Goal: Information Seeking & Learning: Check status

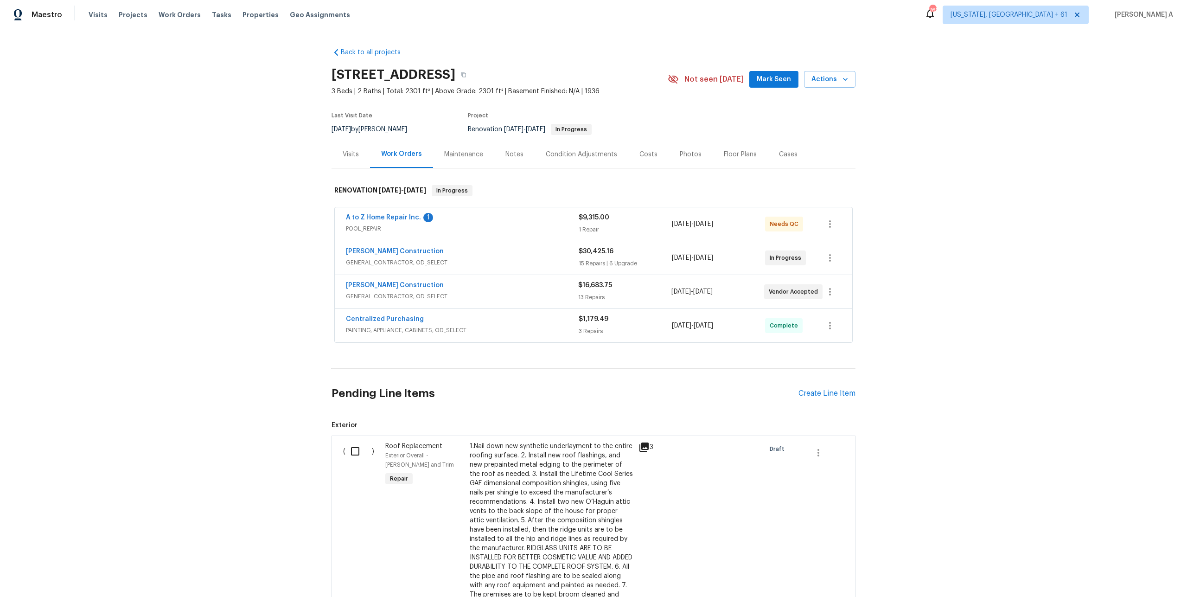
click at [488, 232] on span "POOL_REPAIR" at bounding box center [462, 228] width 233 height 9
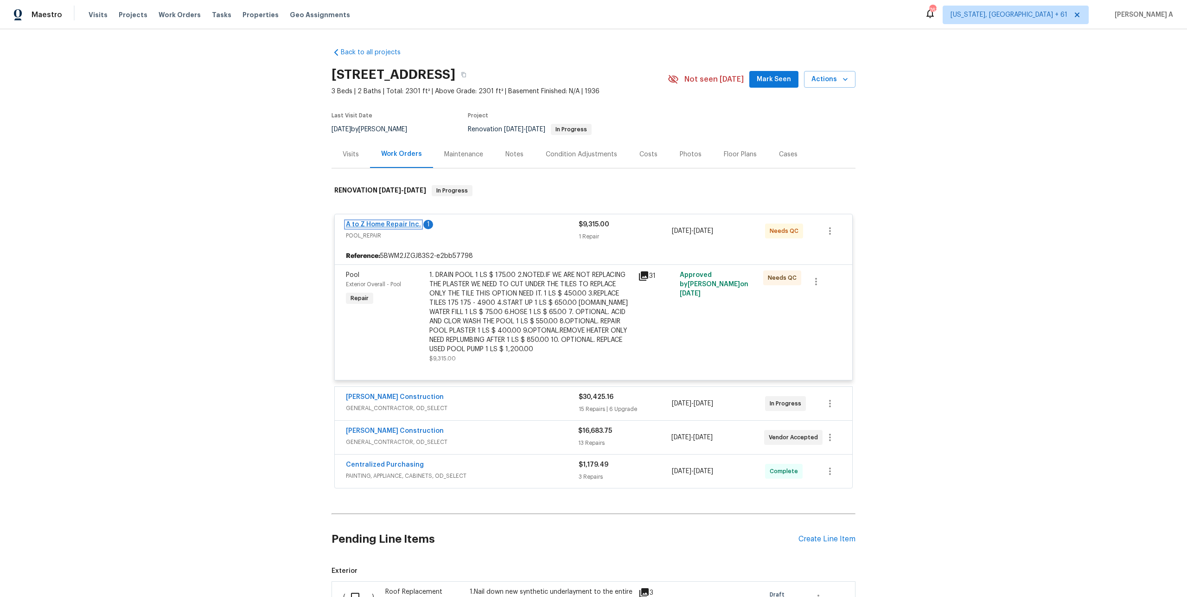
click at [403, 225] on link "A to Z Home Repair Inc." at bounding box center [383, 224] width 75 height 6
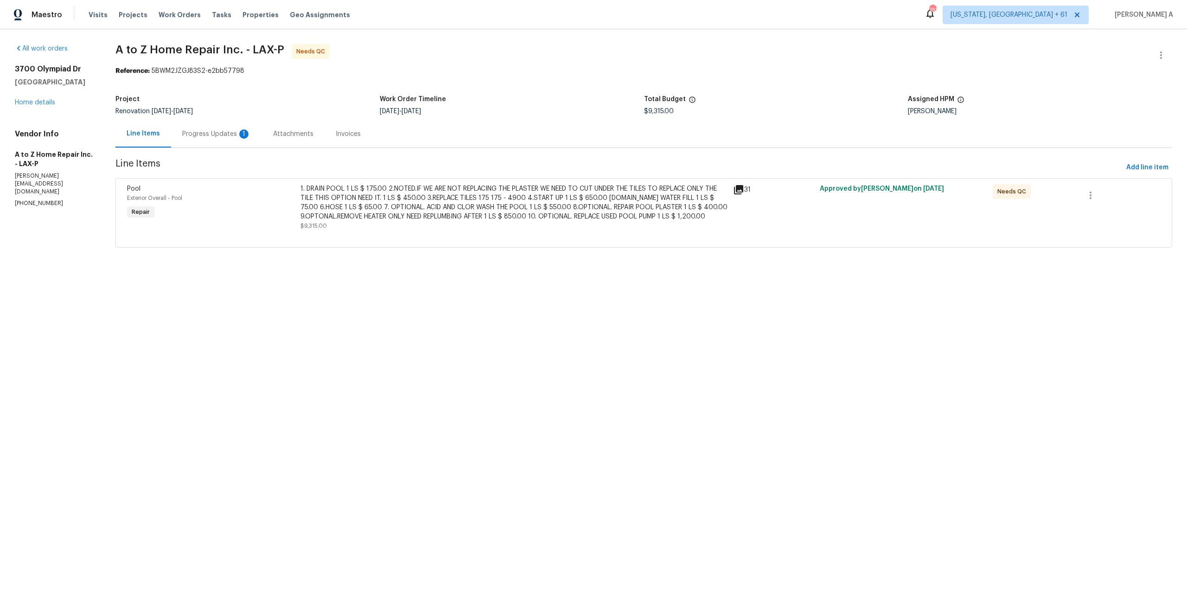
click at [215, 142] on div "Progress Updates 1" at bounding box center [216, 133] width 91 height 27
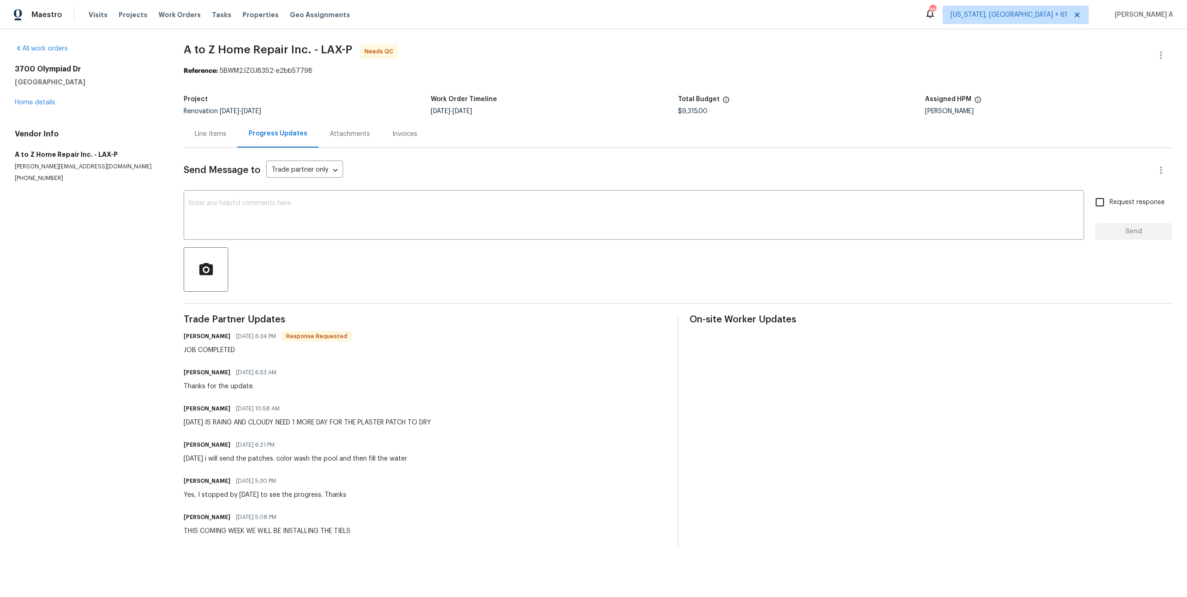
click at [202, 145] on div "Line Items" at bounding box center [211, 133] width 54 height 27
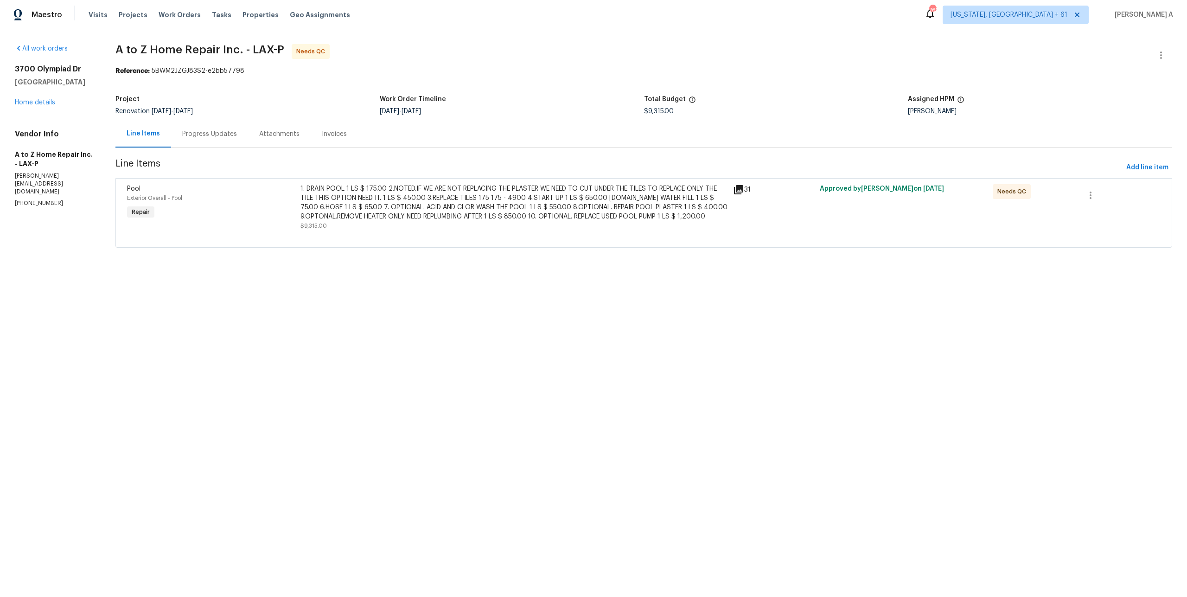
click at [50, 107] on div "3700 Olympiad Dr View Park, CA 90043 Home details" at bounding box center [54, 85] width 78 height 43
click at [49, 103] on link "Home details" at bounding box center [35, 102] width 40 height 6
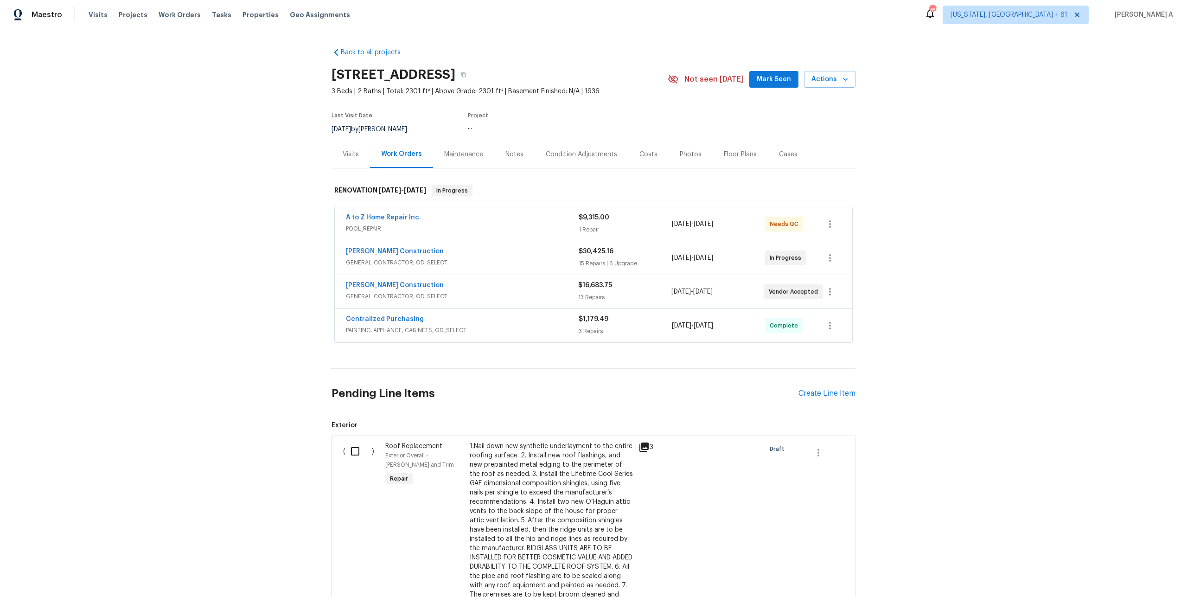
click at [355, 152] on div "Visits" at bounding box center [351, 154] width 16 height 9
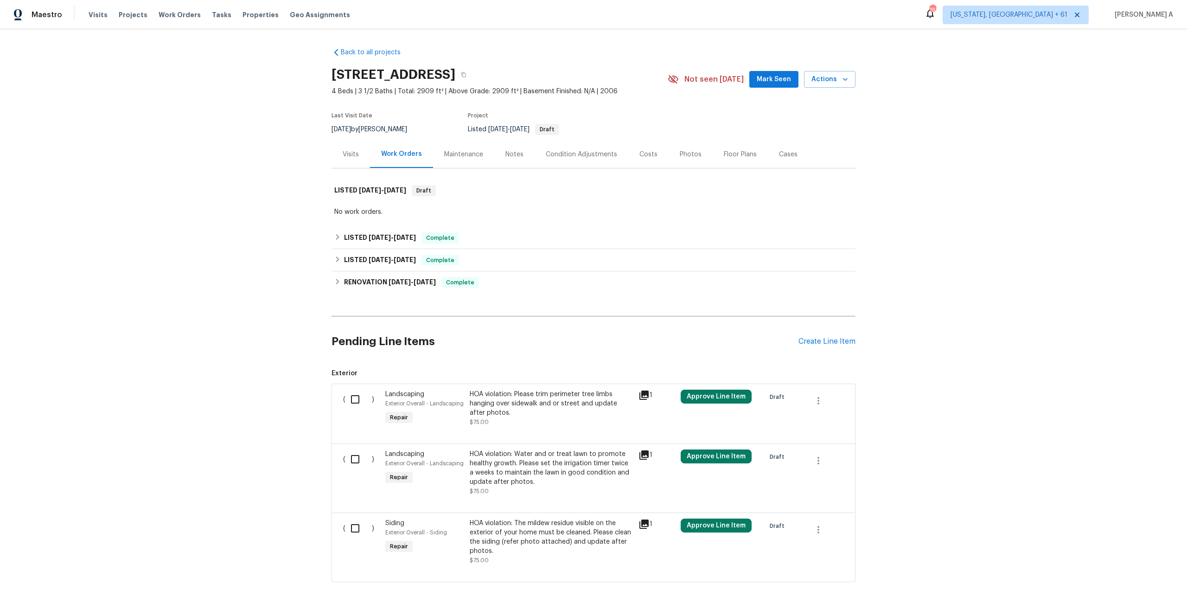
click at [347, 154] on div "Visits" at bounding box center [351, 154] width 16 height 9
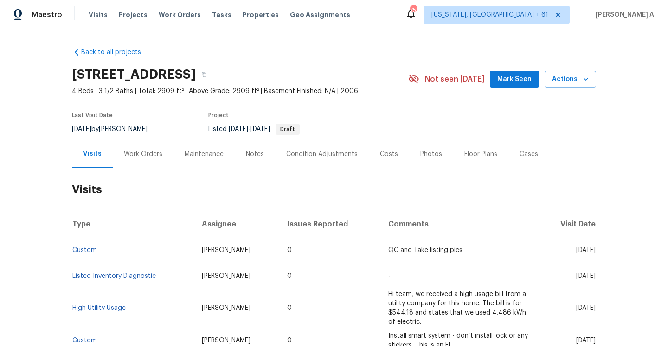
click at [134, 164] on div "Work Orders" at bounding box center [143, 154] width 61 height 27
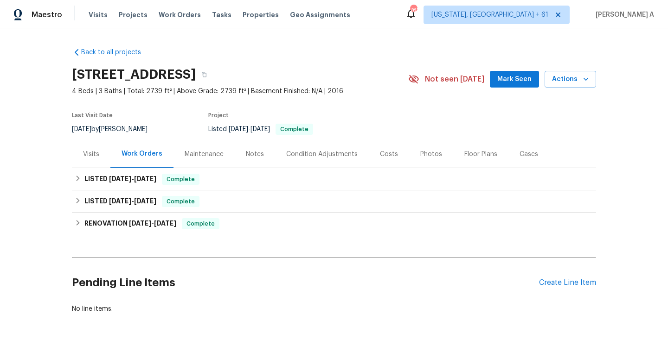
click at [100, 158] on div "Visits" at bounding box center [91, 154] width 38 height 27
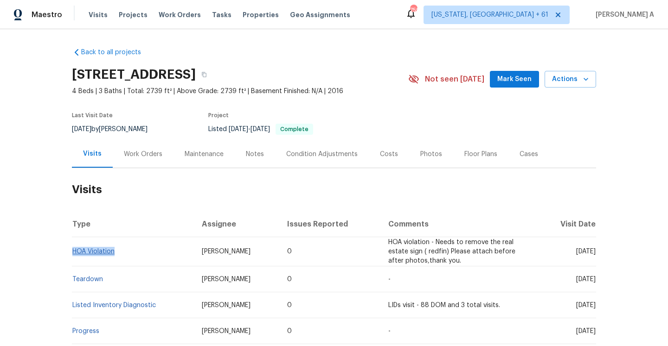
drag, startPoint x: 118, startPoint y: 254, endPoint x: 72, endPoint y: 253, distance: 45.9
click at [72, 253] on td "HOA Violation" at bounding box center [133, 251] width 122 height 29
copy link "HOA Violation"
click at [150, 161] on div "Work Orders" at bounding box center [143, 154] width 61 height 27
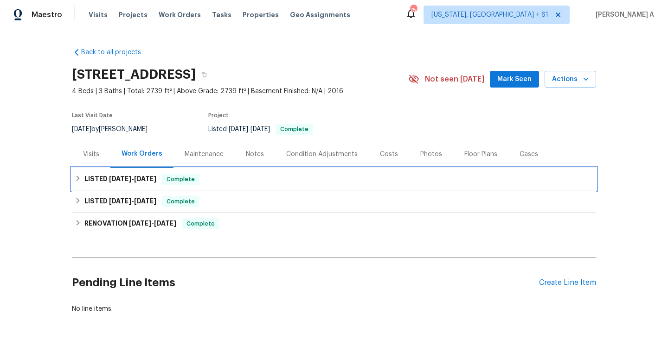
click at [145, 185] on div "LISTED 8/20/25 - 8/22/25 Complete" at bounding box center [334, 179] width 524 height 22
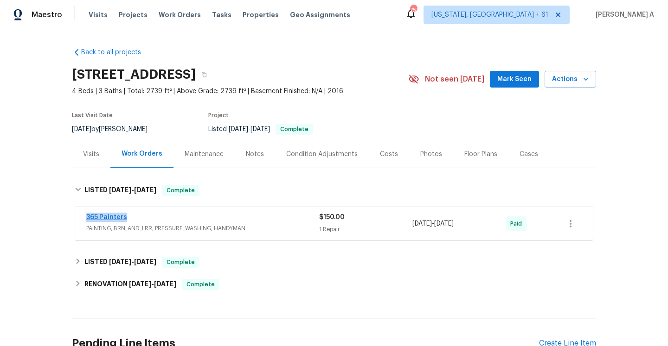
drag, startPoint x: 138, startPoint y: 224, endPoint x: 86, endPoint y: 220, distance: 52.1
click at [86, 220] on div "365 Painters PAINTING, BRN_AND_LRR, PRESSURE_WASHING, HANDYMAN" at bounding box center [202, 223] width 233 height 20
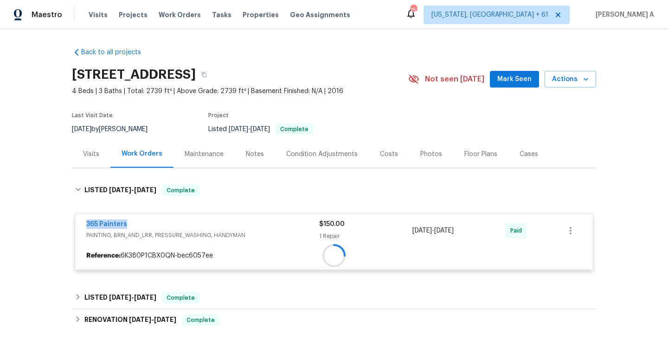
copy link "365 Painters"
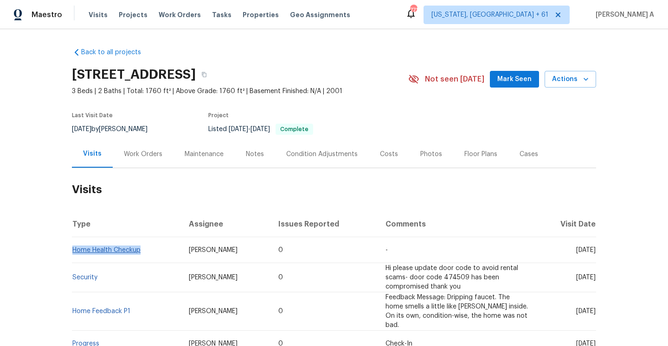
drag, startPoint x: 144, startPoint y: 251, endPoint x: 74, endPoint y: 253, distance: 70.5
click at [74, 253] on td "Home Health Checkup" at bounding box center [126, 250] width 109 height 26
copy link "Home Health Checkup"
click at [144, 160] on div "Work Orders" at bounding box center [143, 154] width 61 height 27
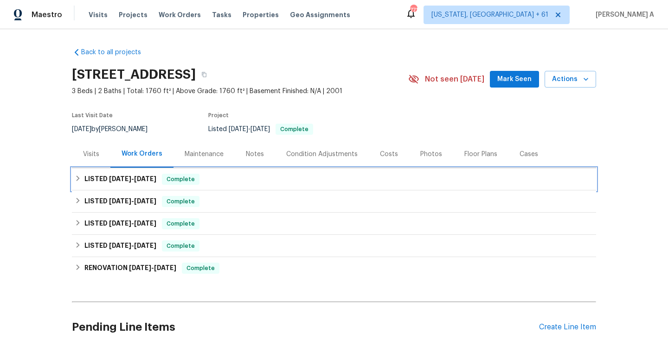
click at [140, 187] on div "LISTED 9/29/25 - 10/2/25 Complete" at bounding box center [334, 179] width 524 height 22
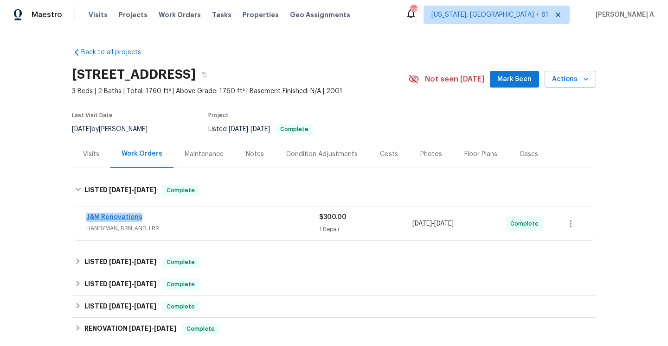
drag, startPoint x: 143, startPoint y: 222, endPoint x: 87, endPoint y: 219, distance: 56.2
click at [87, 219] on div "J&M Renovations" at bounding box center [202, 218] width 233 height 11
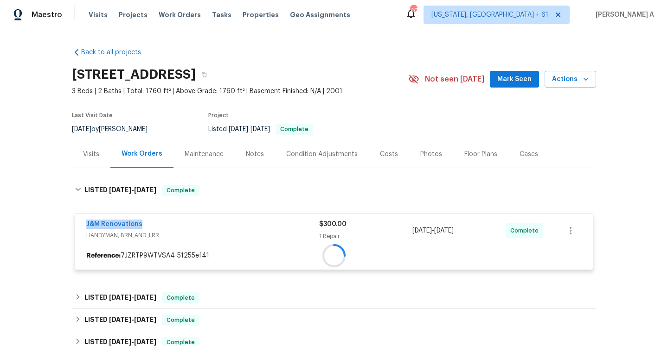
copy link "J&M Renovations"
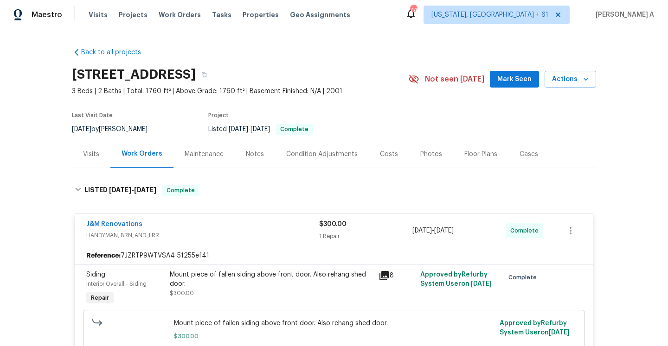
click at [137, 158] on div "Work Orders" at bounding box center [142, 153] width 41 height 9
click at [100, 153] on div "Visits" at bounding box center [91, 154] width 38 height 27
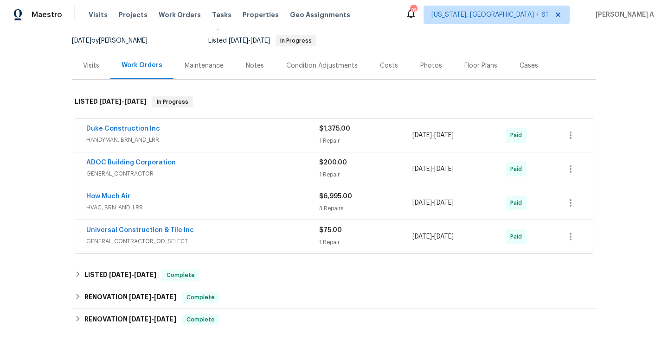
scroll to position [1, 0]
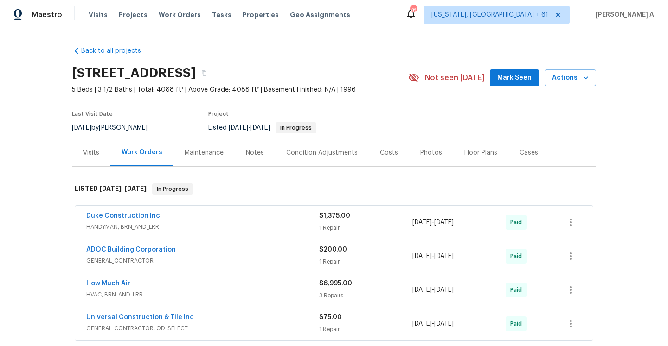
click at [107, 157] on div "Visits" at bounding box center [91, 152] width 38 height 27
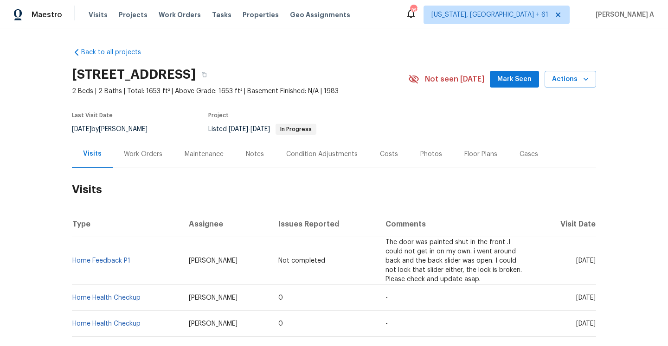
click at [141, 156] on div "Work Orders" at bounding box center [143, 154] width 38 height 9
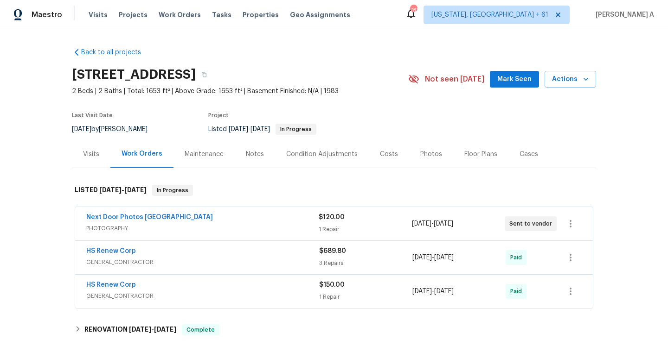
scroll to position [58, 0]
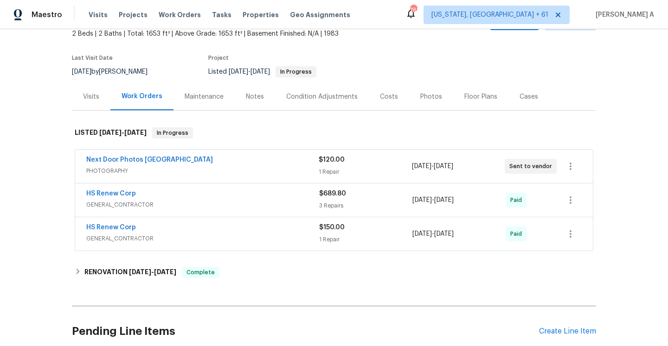
click at [92, 102] on div "Visits" at bounding box center [91, 96] width 38 height 27
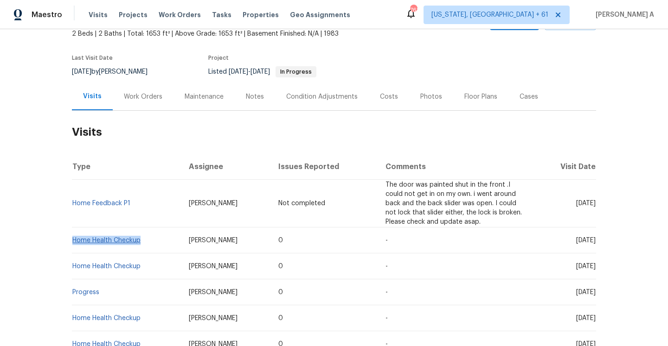
drag, startPoint x: 149, startPoint y: 235, endPoint x: 73, endPoint y: 232, distance: 76.1
click at [73, 232] on td "Home Health Checkup" at bounding box center [126, 241] width 109 height 26
copy link "Home Health Checkup"
click at [134, 101] on div "Work Orders" at bounding box center [143, 96] width 38 height 9
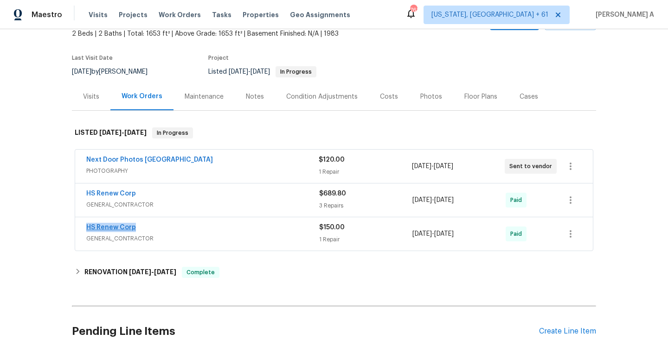
drag, startPoint x: 144, startPoint y: 230, endPoint x: 87, endPoint y: 230, distance: 57.5
click at [87, 230] on div "HS Renew Corp" at bounding box center [202, 228] width 233 height 11
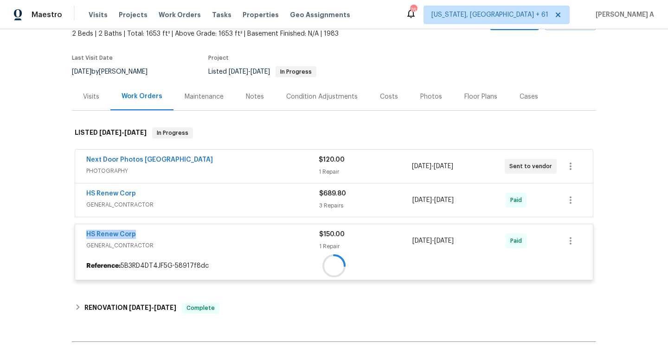
copy link "HS Renew Corp"
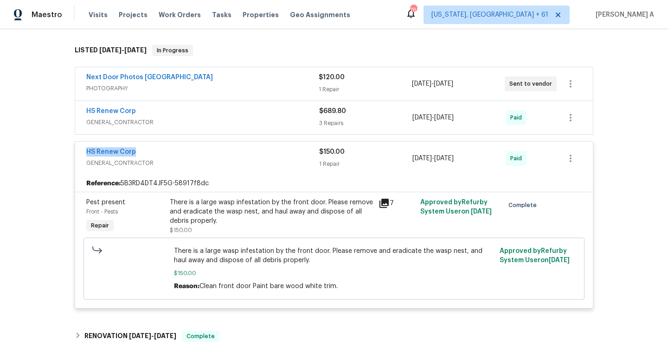
scroll to position [5, 0]
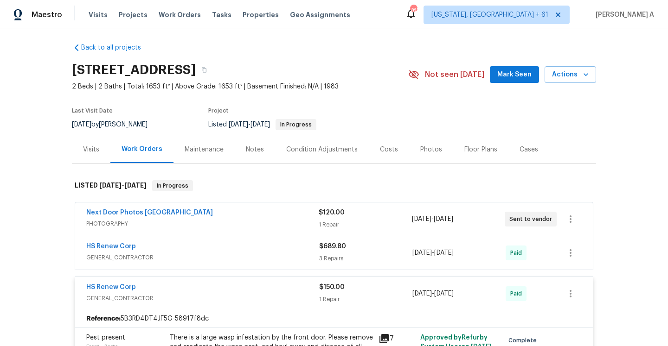
click at [97, 139] on div "Visits" at bounding box center [91, 149] width 38 height 27
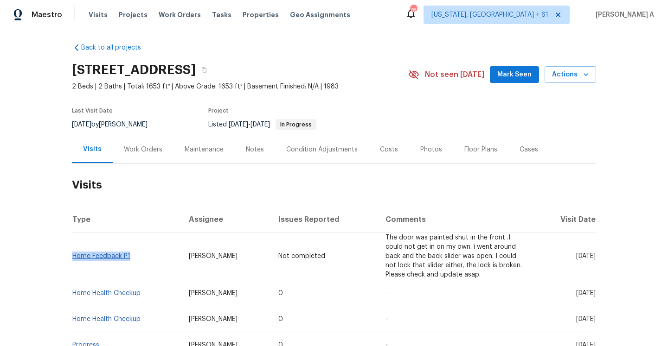
drag, startPoint x: 133, startPoint y: 257, endPoint x: 74, endPoint y: 254, distance: 58.5
click at [74, 254] on td "Home Feedback P1" at bounding box center [126, 257] width 109 height 48
copy link "Home Feedback P1"
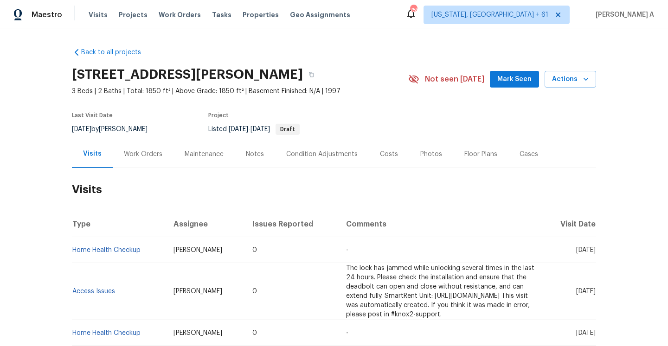
click at [155, 157] on div "Work Orders" at bounding box center [143, 154] width 38 height 9
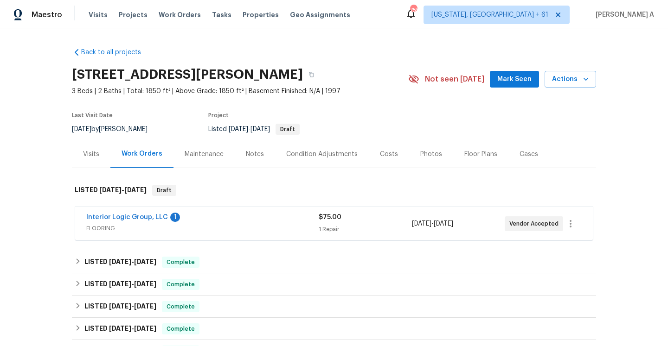
click at [191, 226] on span "FLOORING" at bounding box center [202, 228] width 232 height 9
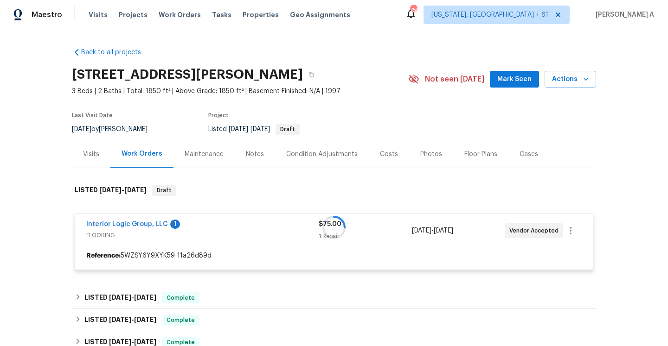
scroll to position [113, 0]
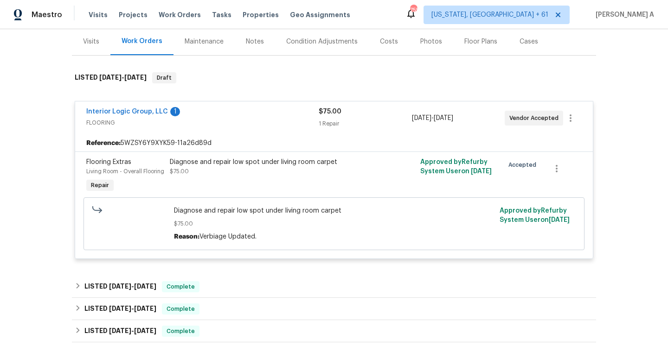
click at [217, 118] on div "Interior Logic Group, LLC 1" at bounding box center [202, 112] width 232 height 11
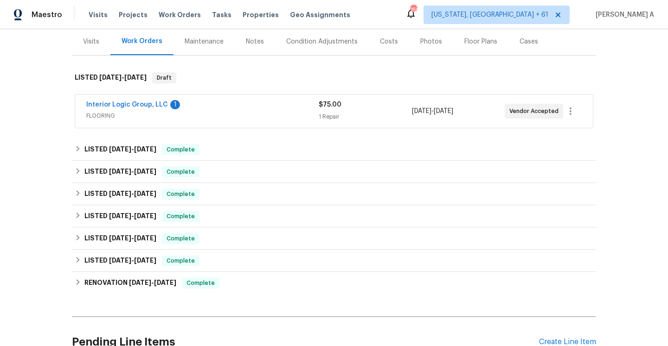
click at [99, 35] on div "Visits" at bounding box center [91, 41] width 38 height 27
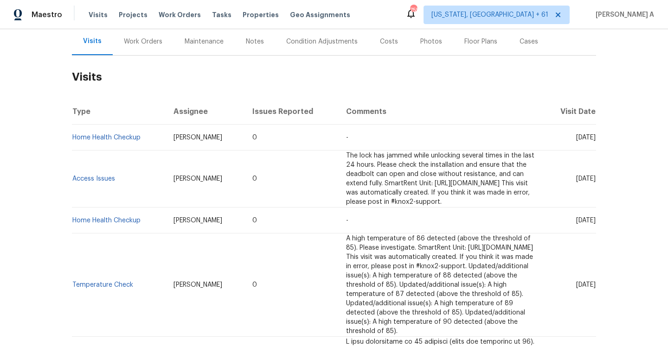
scroll to position [112, 0]
click at [114, 136] on link "Home Health Checkup" at bounding box center [106, 138] width 68 height 6
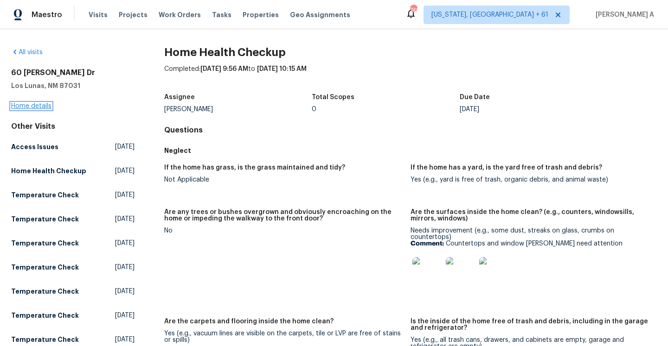
click at [48, 109] on link "Home details" at bounding box center [31, 106] width 40 height 6
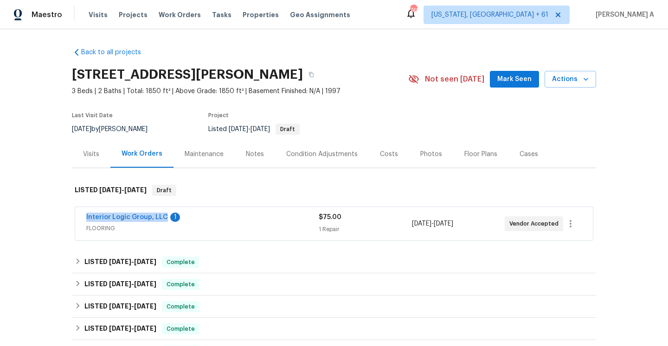
drag, startPoint x: 81, startPoint y: 218, endPoint x: 164, endPoint y: 220, distance: 83.5
click at [164, 220] on div "Interior Logic Group, LLC 1 FLOORING $75.00 1 Repair [DATE] - [DATE] Vendor Acc…" at bounding box center [334, 223] width 518 height 33
copy link "Interior Logic Group, LLC"
click at [97, 156] on div "Visits" at bounding box center [91, 154] width 16 height 9
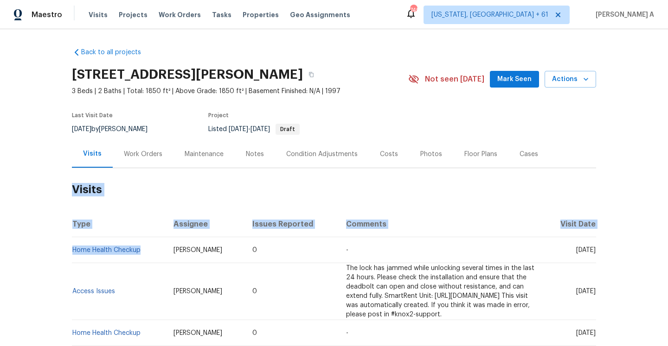
drag, startPoint x: 147, startPoint y: 254, endPoint x: 71, endPoint y: 252, distance: 75.6
click at [71, 252] on div "Back to all projects [STREET_ADDRESS][PERSON_NAME] 3 Beds | 2 Baths | Total: 18…" at bounding box center [334, 187] width 668 height 317
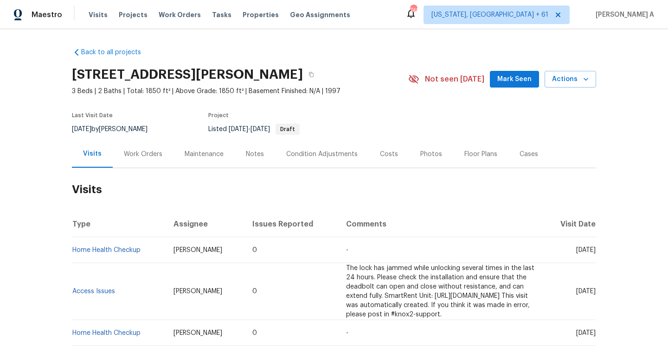
click at [128, 191] on h2 "Visits" at bounding box center [334, 189] width 524 height 43
drag, startPoint x: 144, startPoint y: 250, endPoint x: 74, endPoint y: 251, distance: 70.1
click at [74, 251] on td "Home Health Checkup" at bounding box center [119, 250] width 94 height 26
copy link "Home Health Checkup"
